Goal: Task Accomplishment & Management: Complete application form

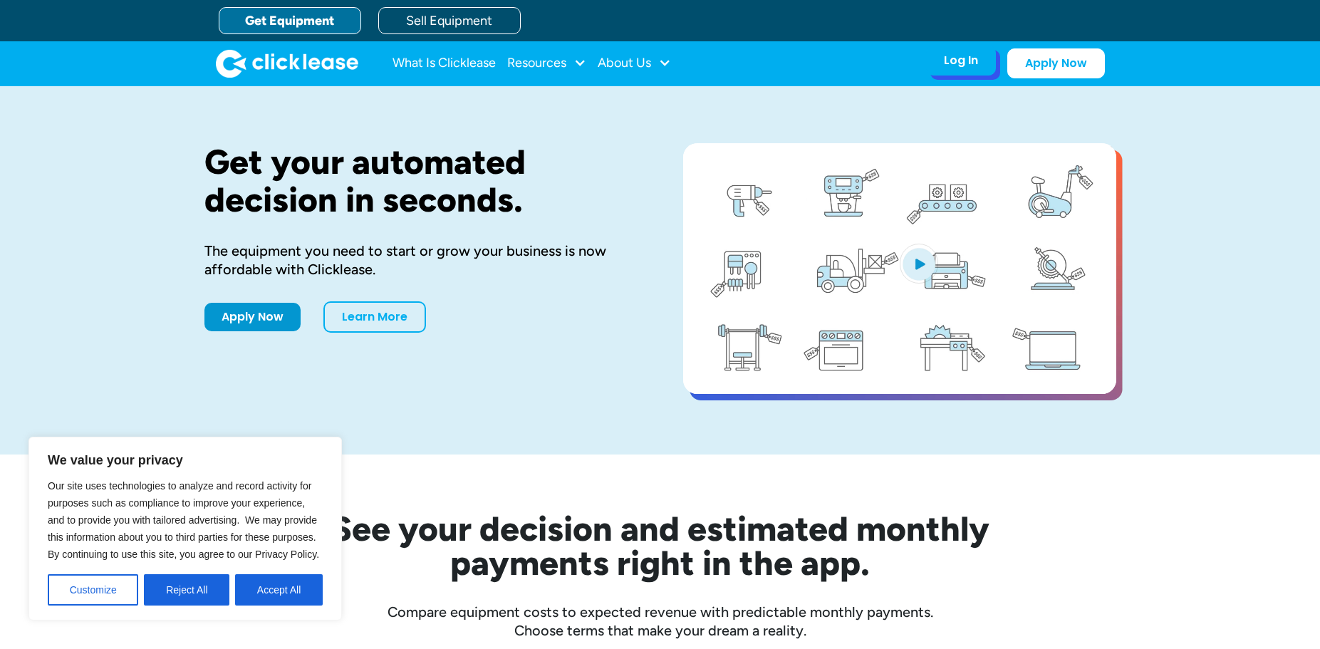
click at [950, 63] on div "Log In" at bounding box center [961, 60] width 34 height 14
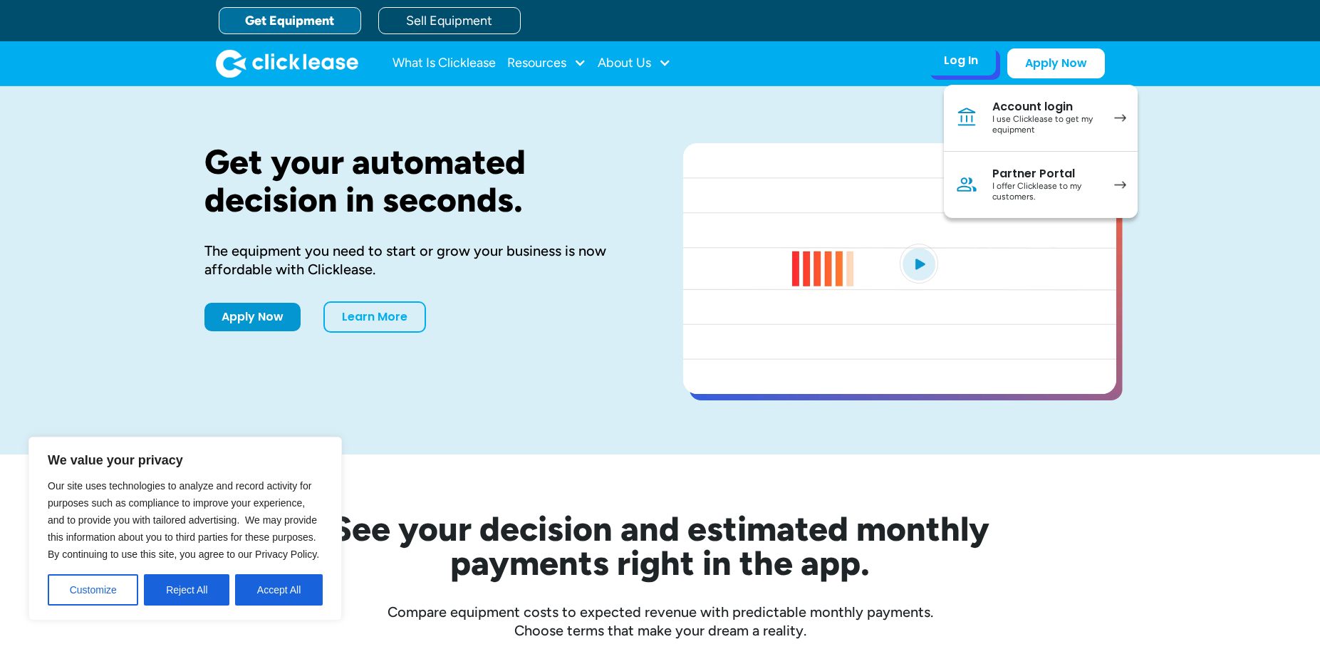
click at [1011, 118] on div "I use Clicklease to get my equipment" at bounding box center [1046, 125] width 108 height 22
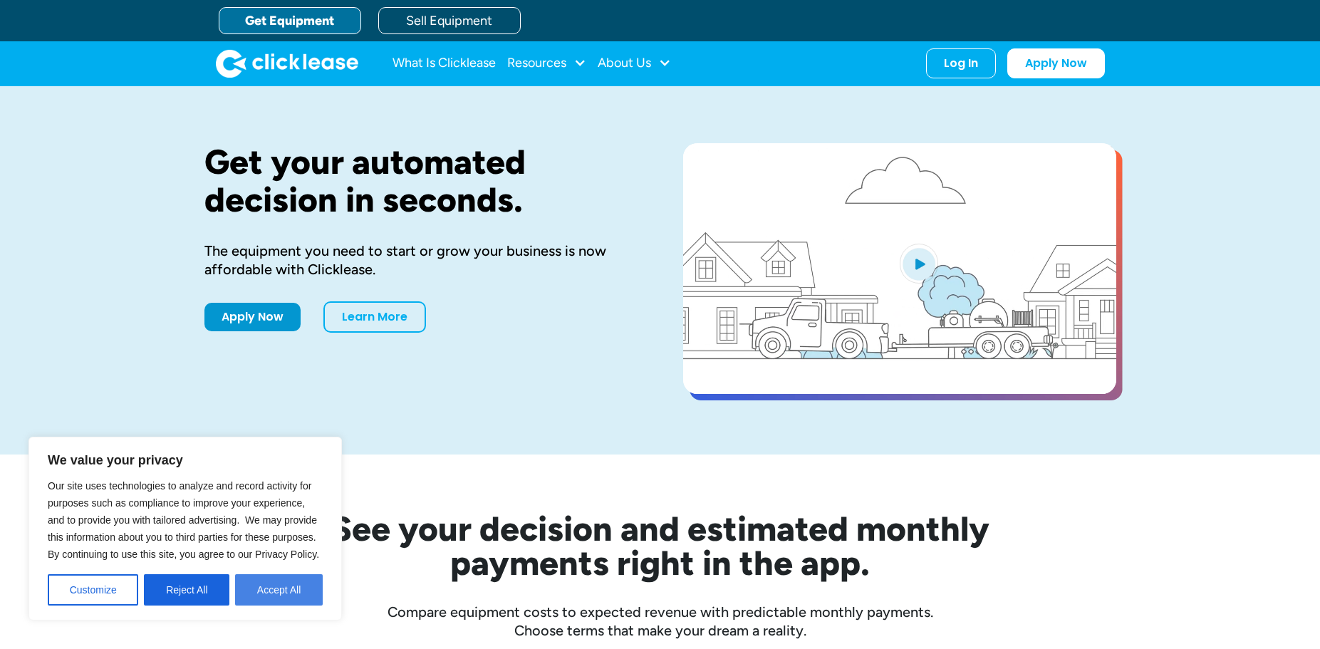
click at [259, 584] on button "Accept All" at bounding box center [279, 589] width 88 height 31
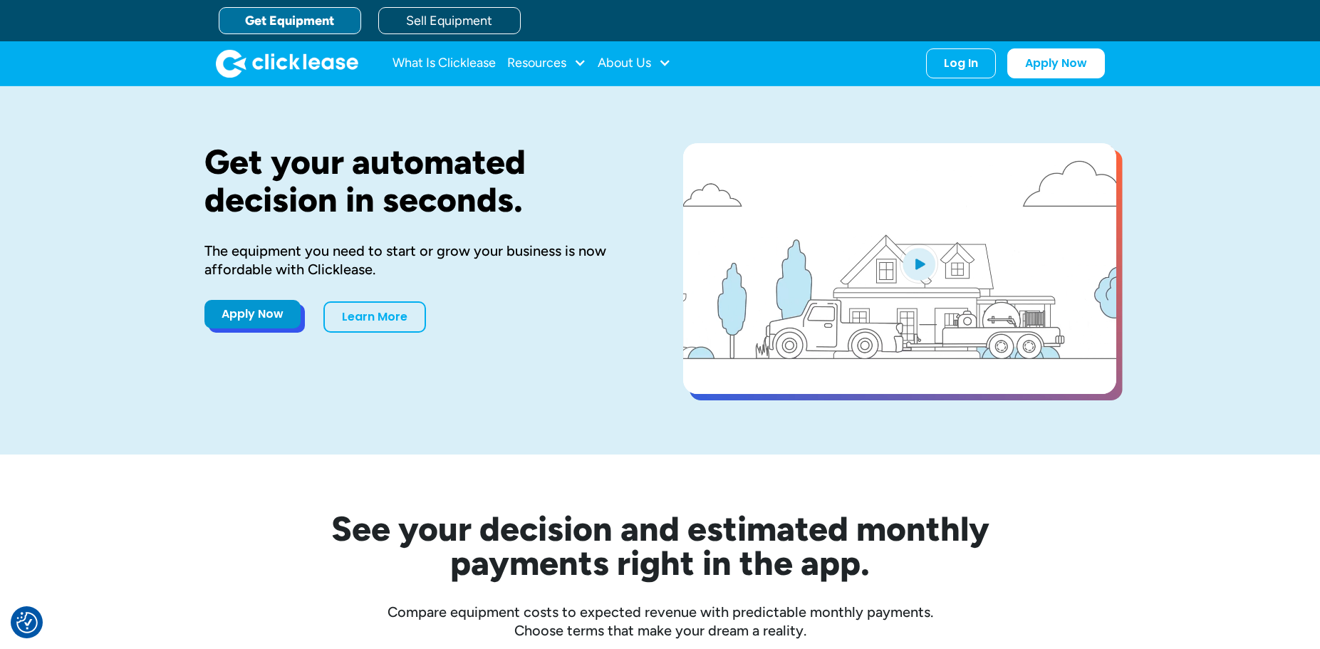
click at [271, 326] on link "Apply Now" at bounding box center [252, 314] width 96 height 28
